Goal: Book appointment/travel/reservation

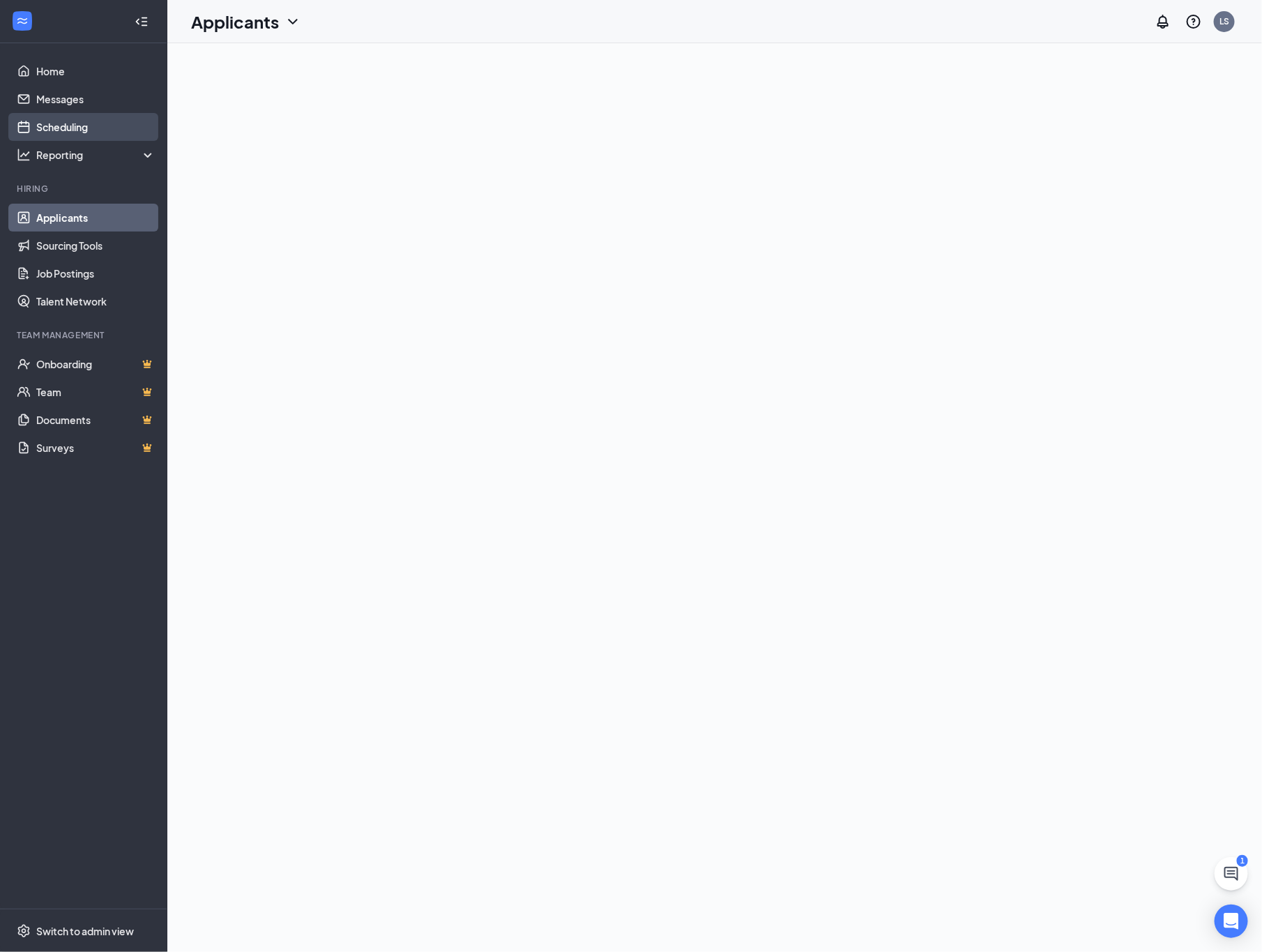
click at [71, 122] on link "Scheduling" at bounding box center [96, 127] width 119 height 28
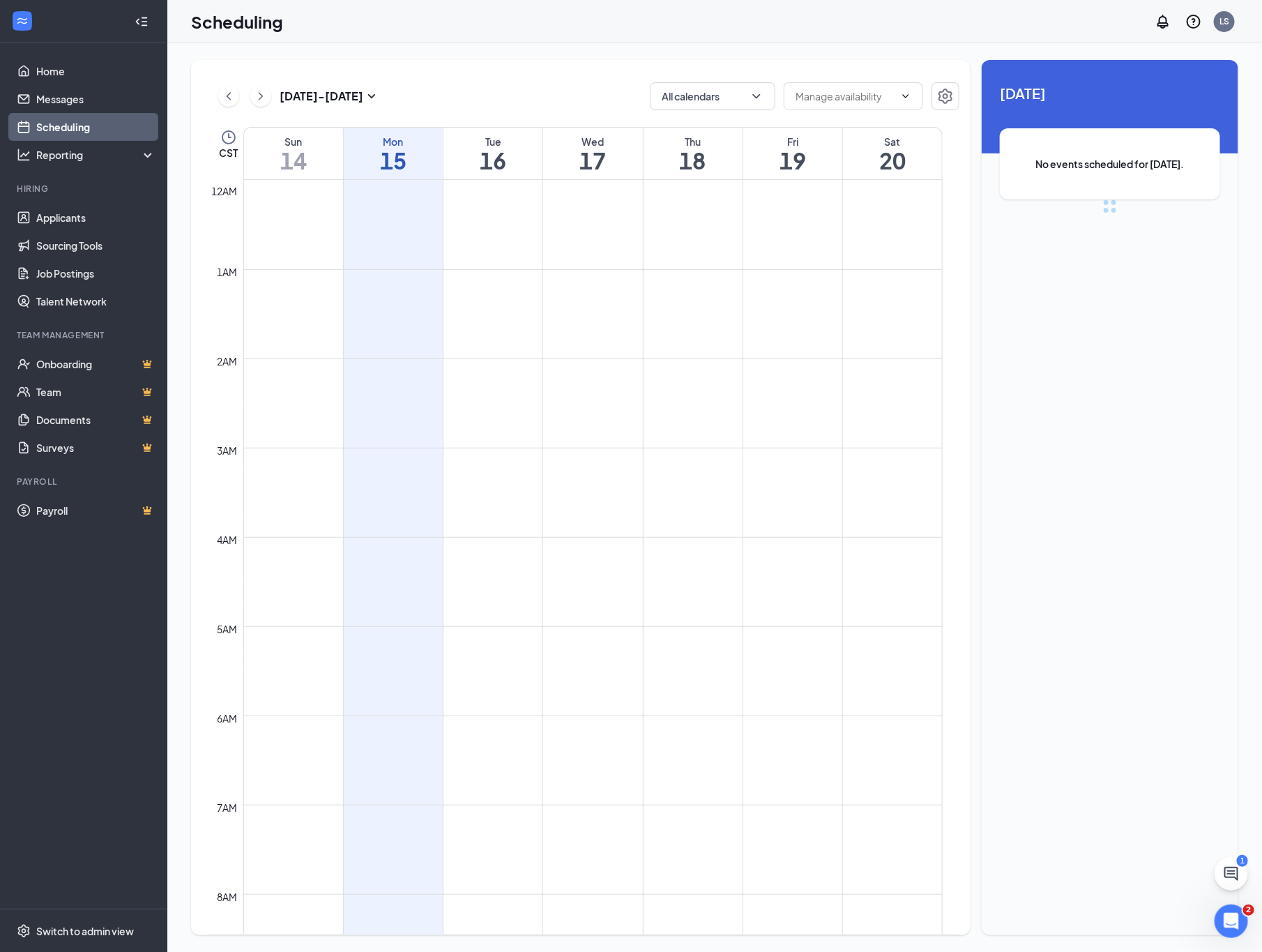
scroll to position [685, 0]
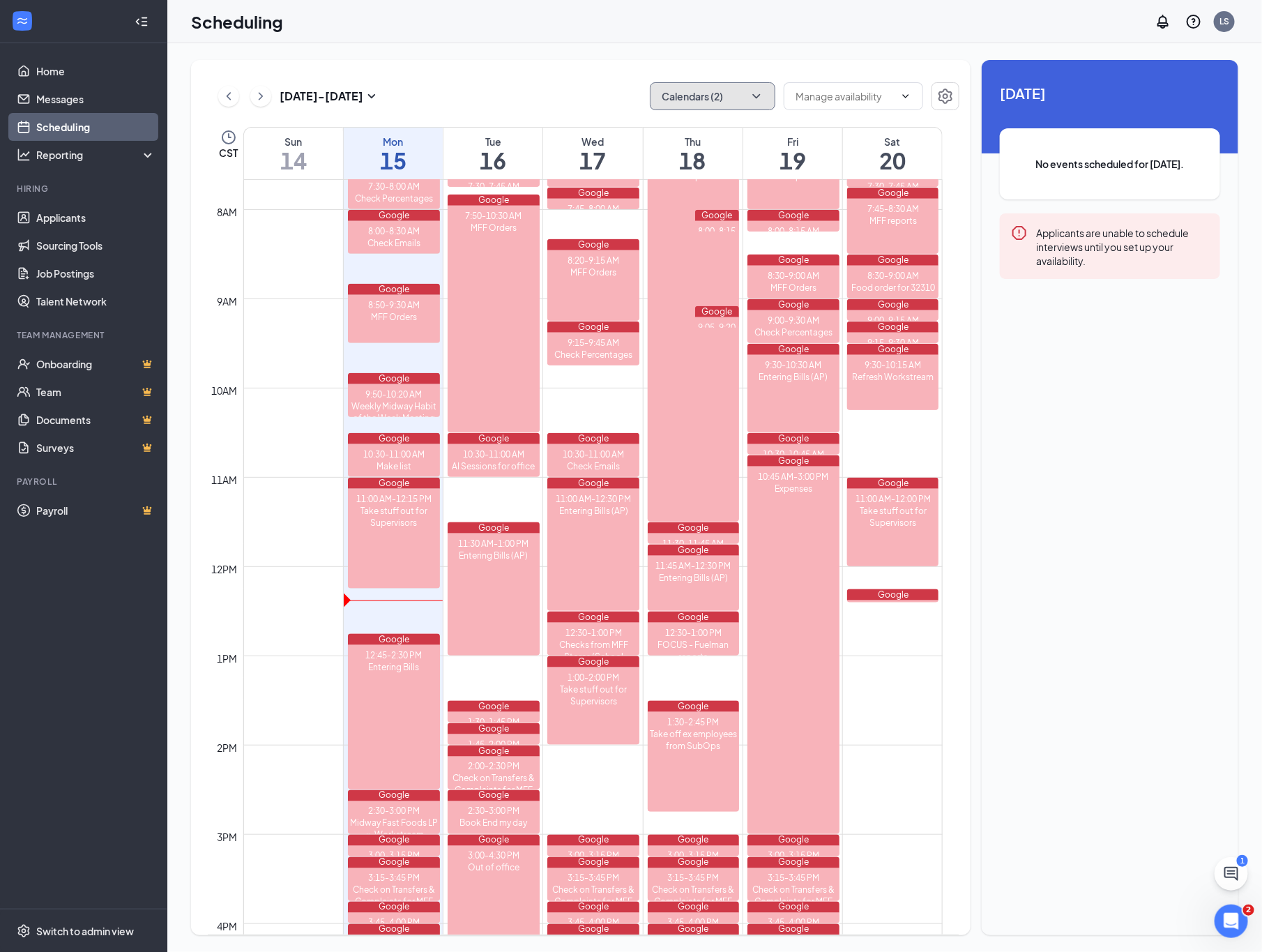
click at [758, 98] on icon "ChevronDown" at bounding box center [756, 96] width 14 height 14
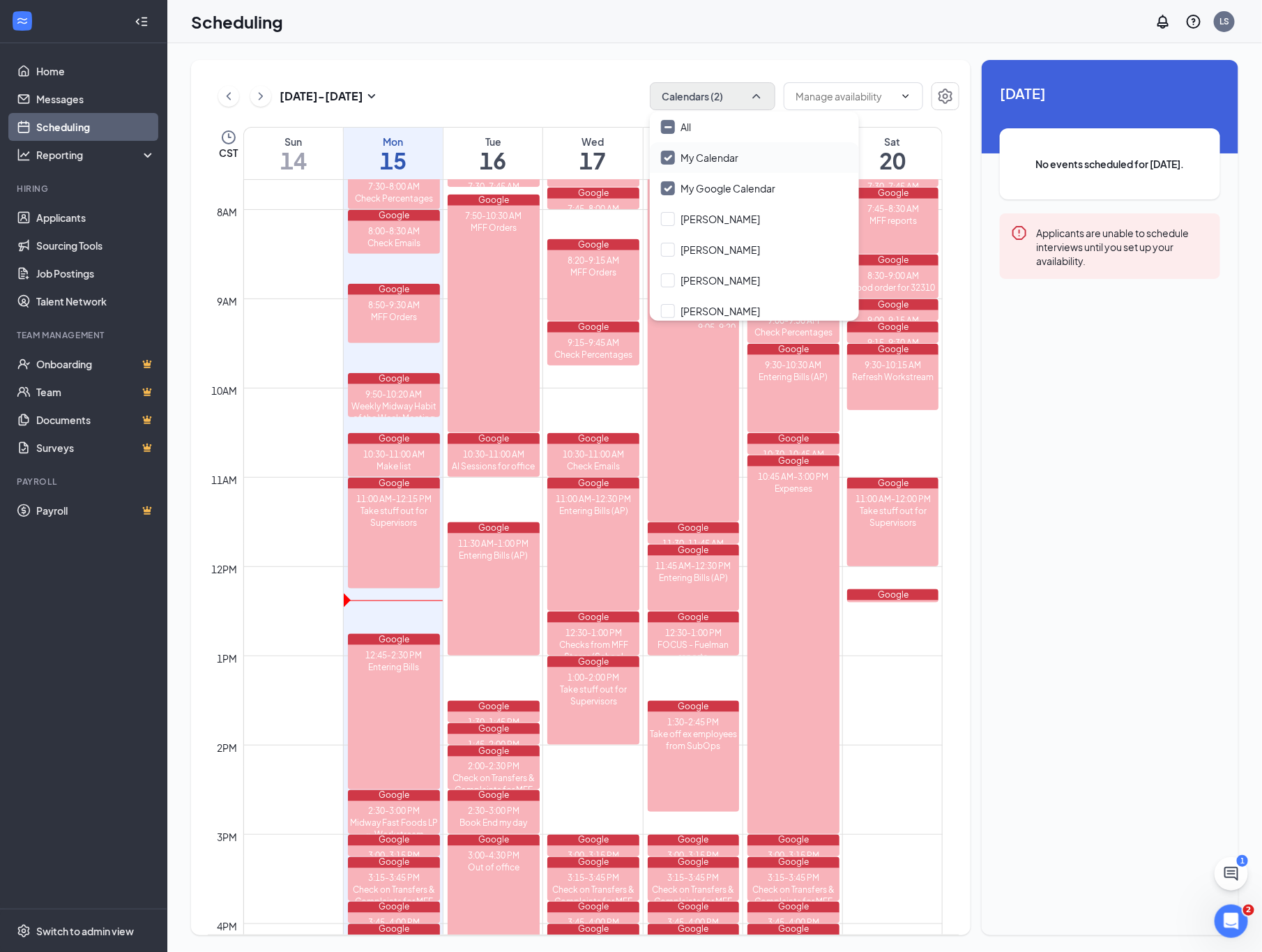
click at [670, 152] on input "My Calendar" at bounding box center [699, 158] width 78 height 14
checkbox input "false"
click at [668, 128] on input "All" at bounding box center [675, 127] width 30 height 14
checkbox input "true"
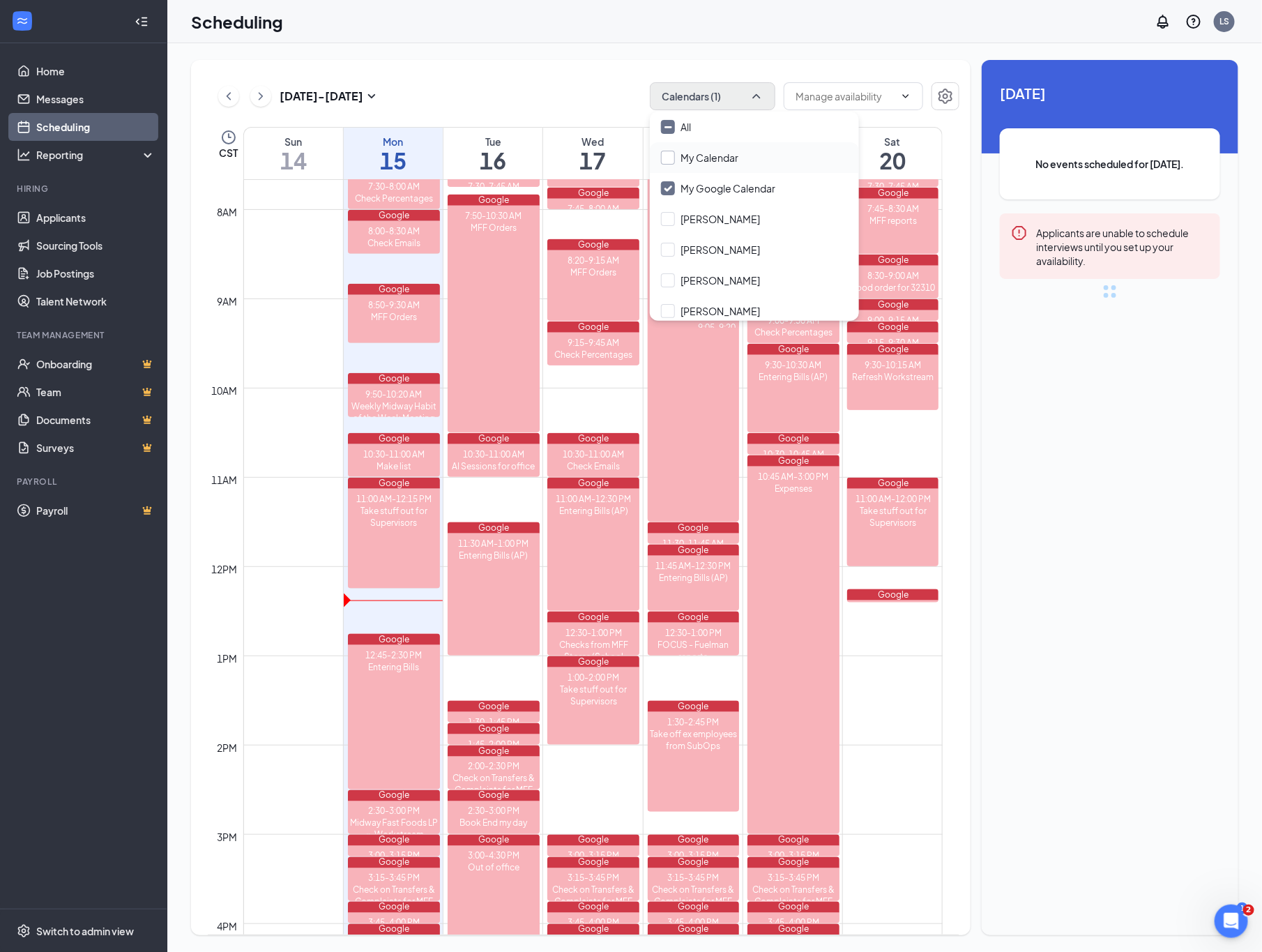
checkbox input "true"
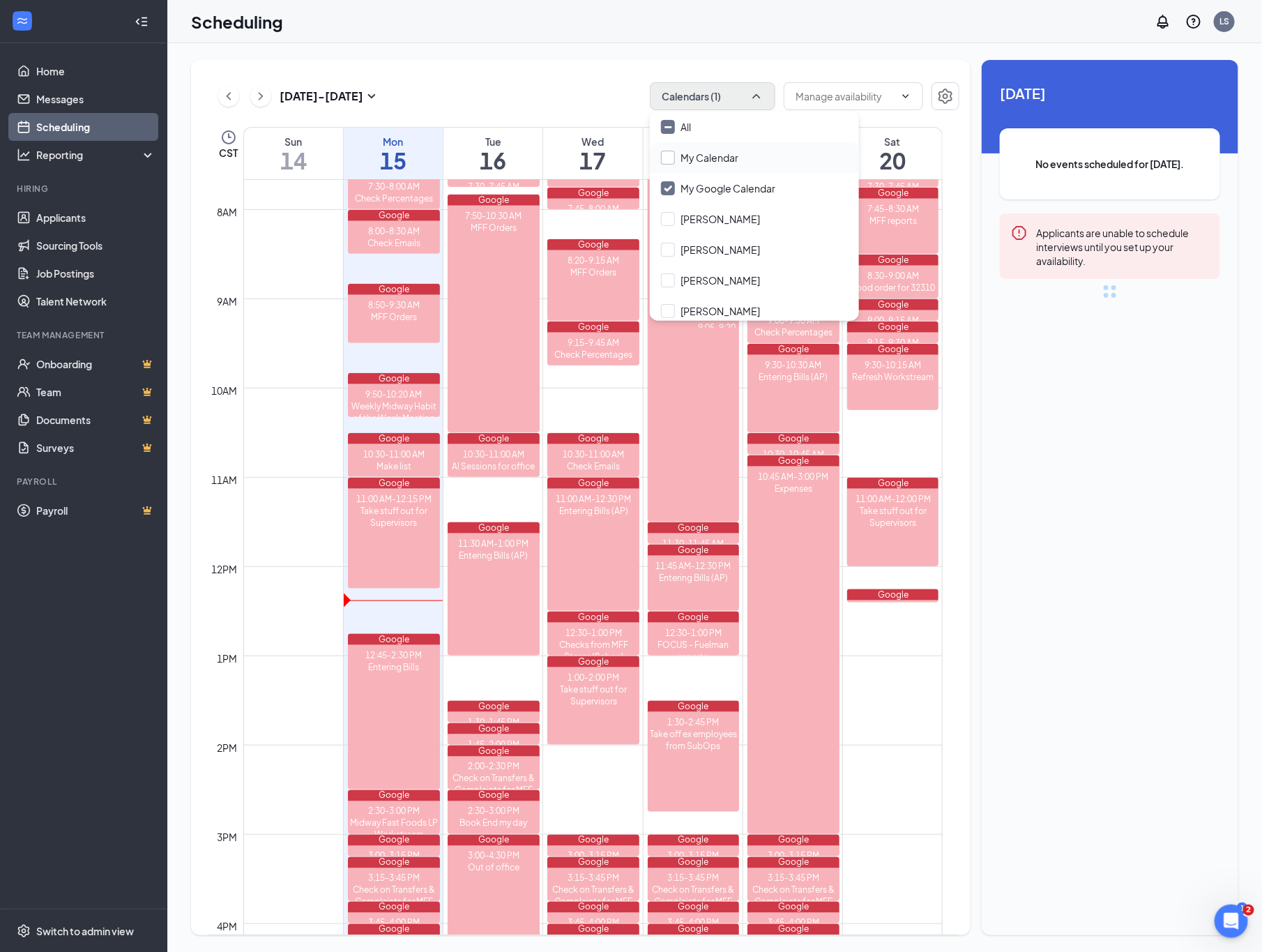
checkbox input "true"
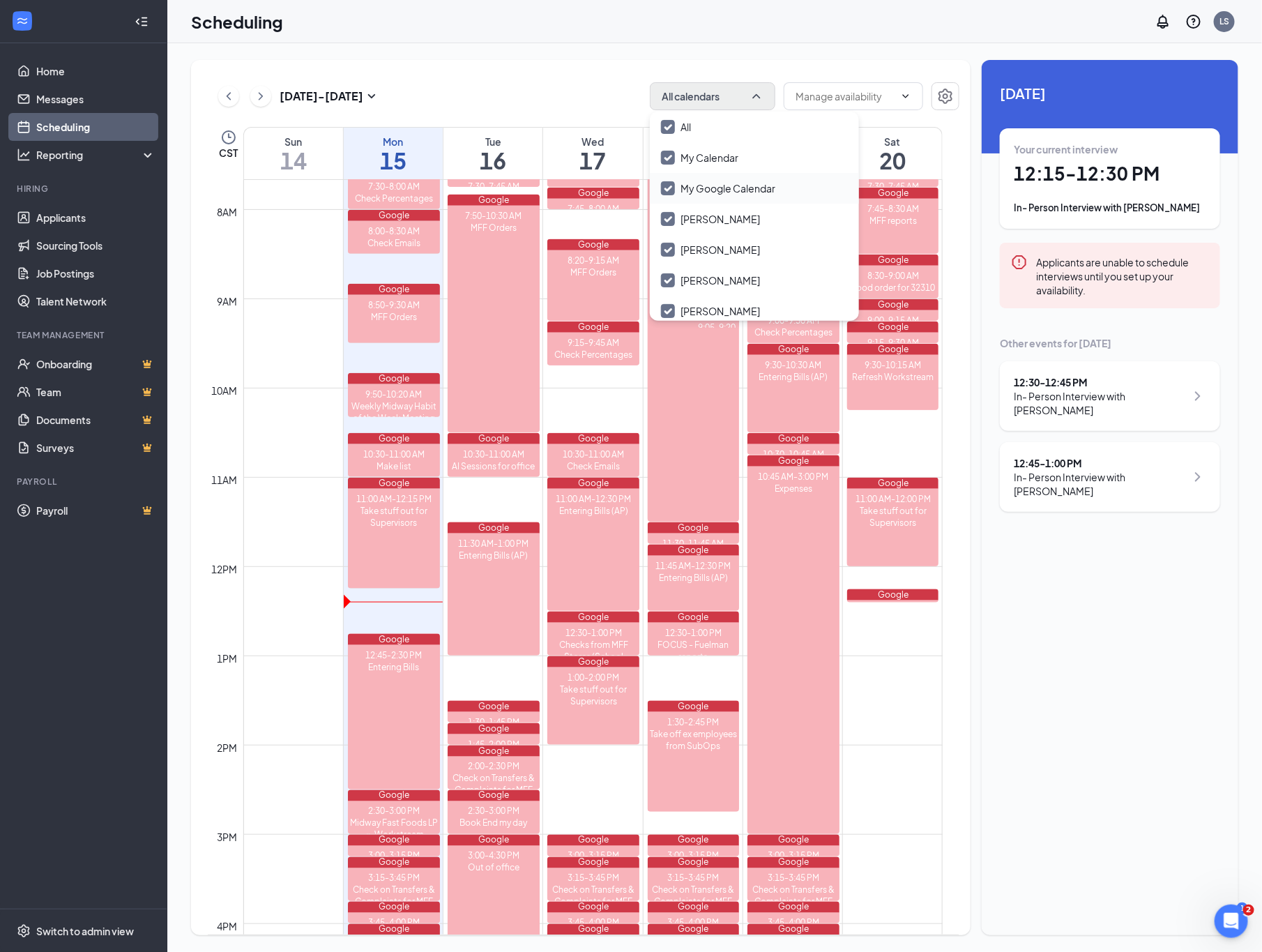
click at [672, 190] on input "My Google Calendar" at bounding box center [718, 188] width 115 height 14
checkbox input "true"
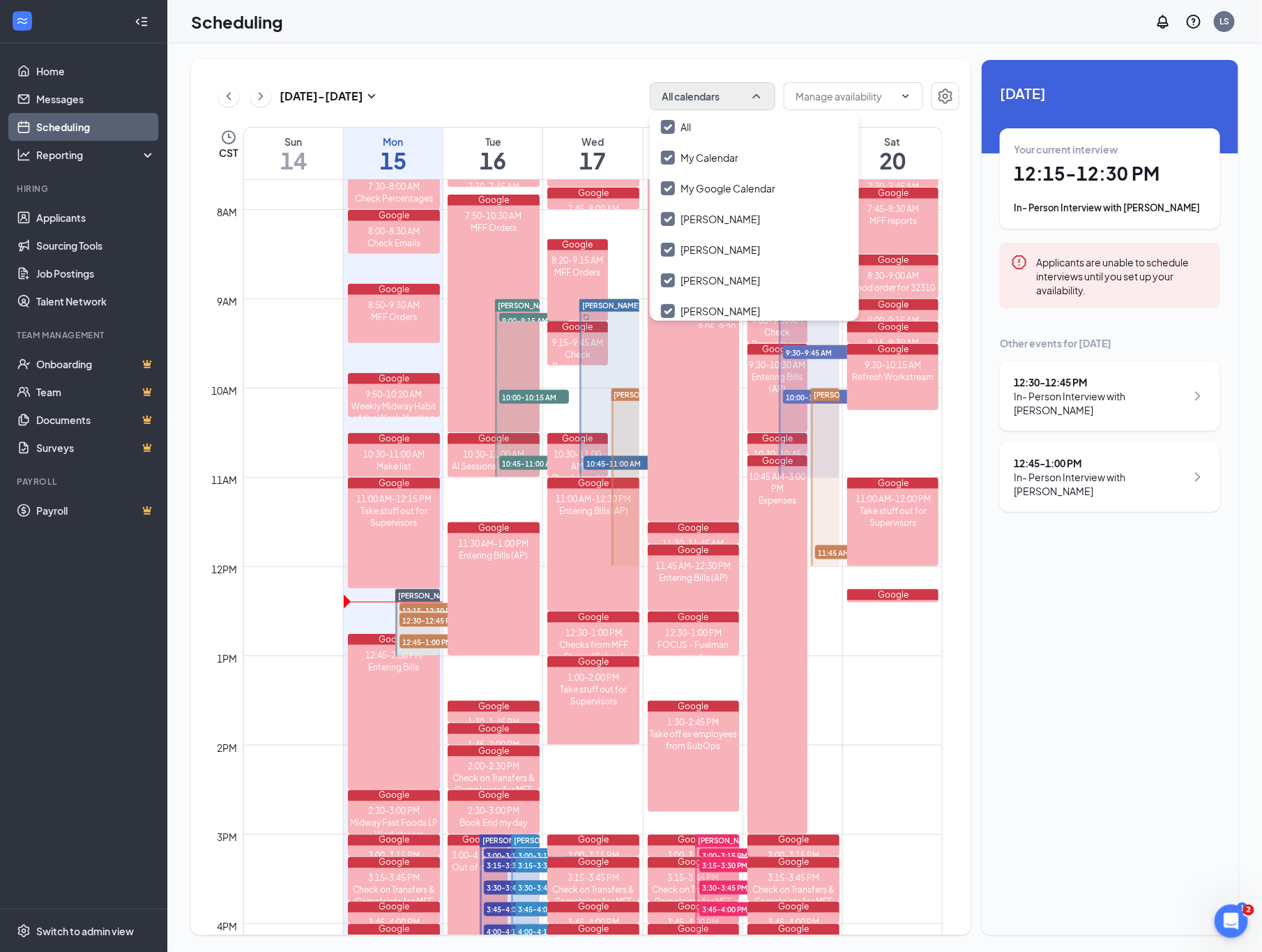
checkbox input "false"
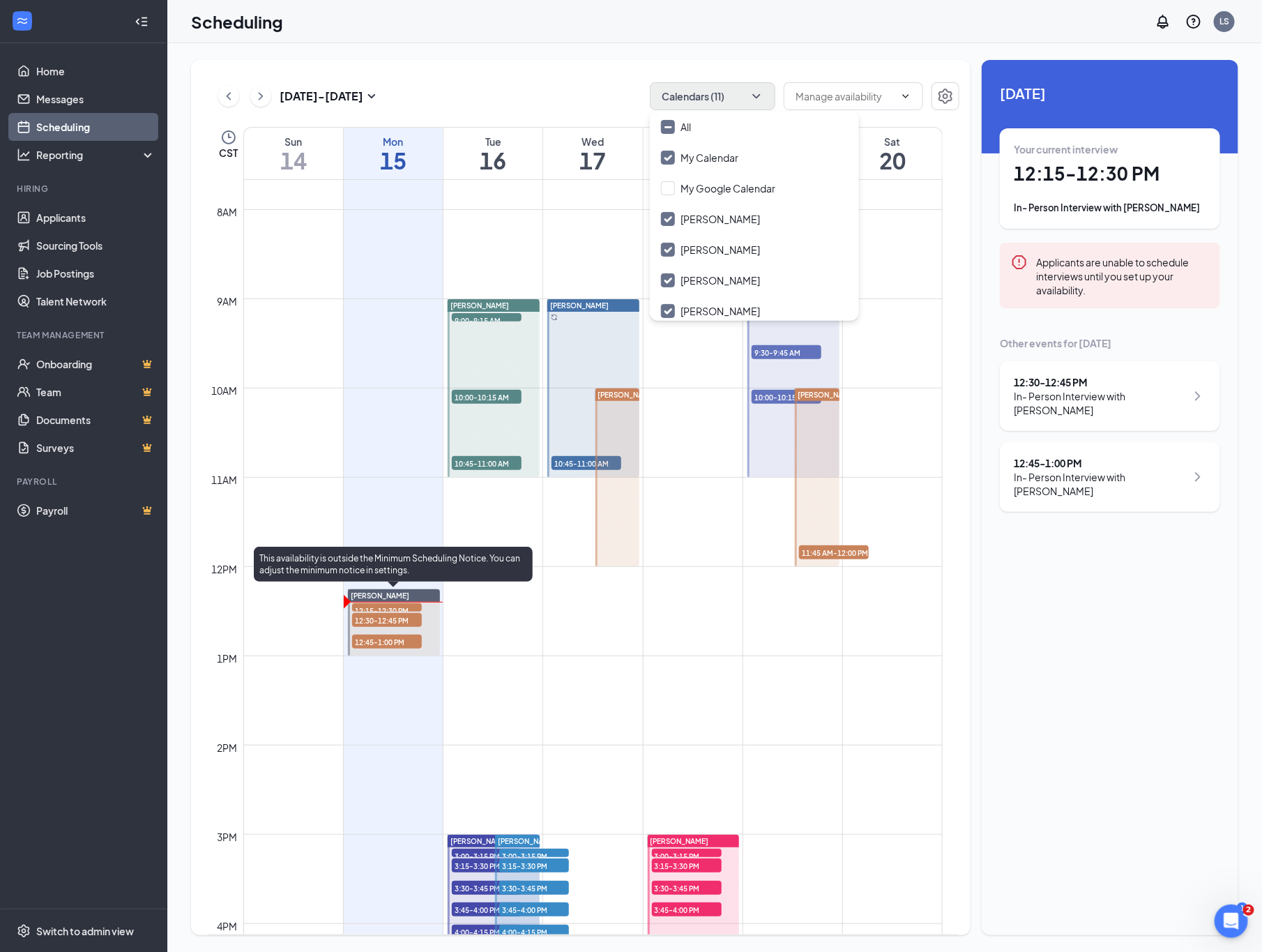
click at [389, 607] on span "12:15-12:30 PM" at bounding box center [387, 610] width 70 height 14
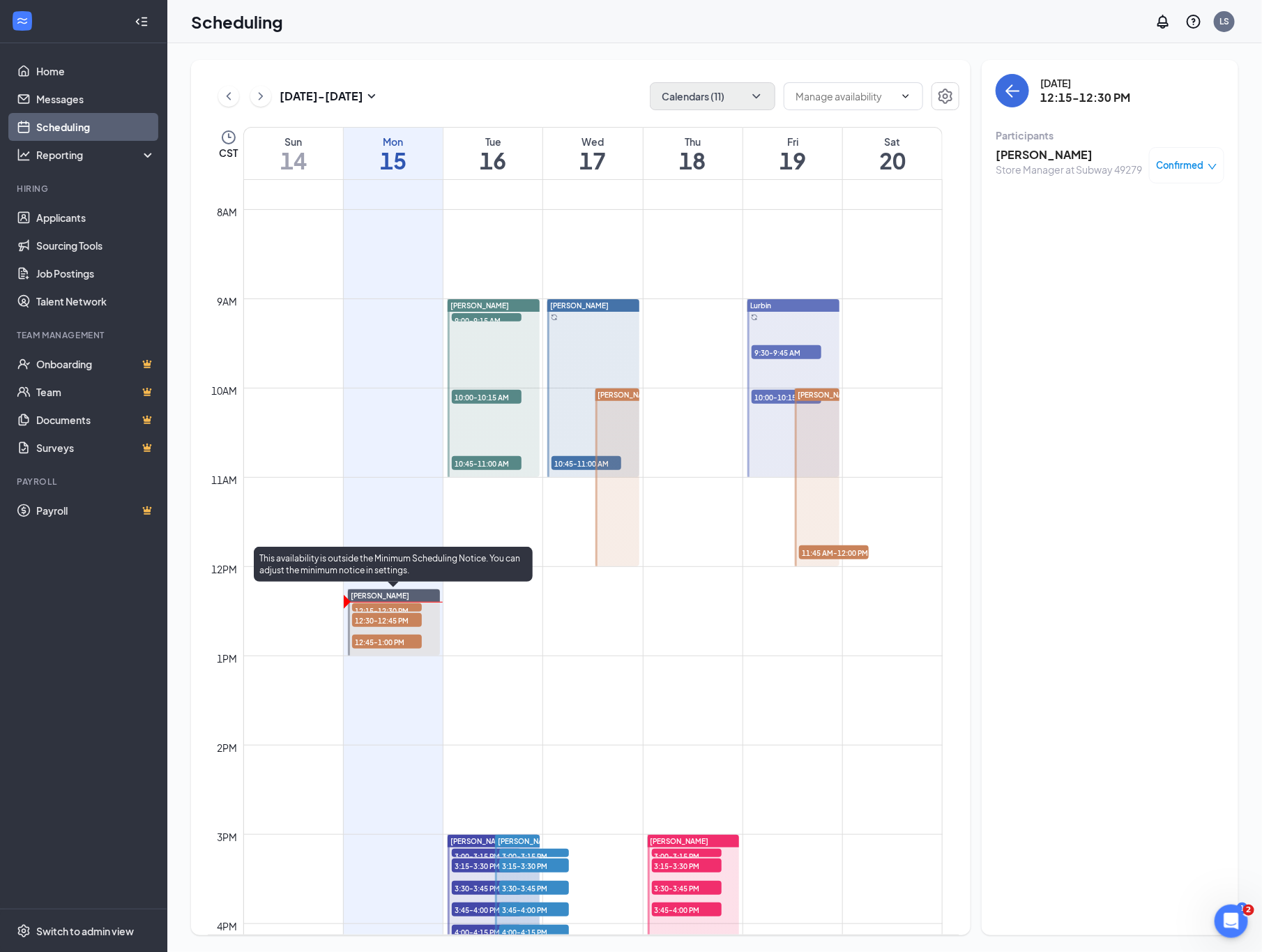
click at [389, 617] on span "12:30-12:45 PM" at bounding box center [387, 620] width 70 height 14
